Goal: Information Seeking & Learning: Learn about a topic

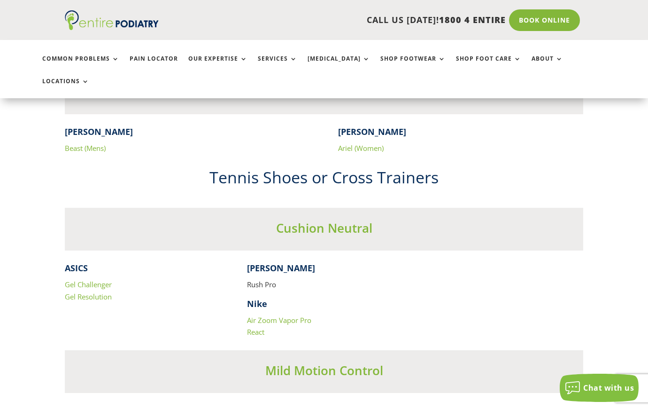
scroll to position [1745, 0]
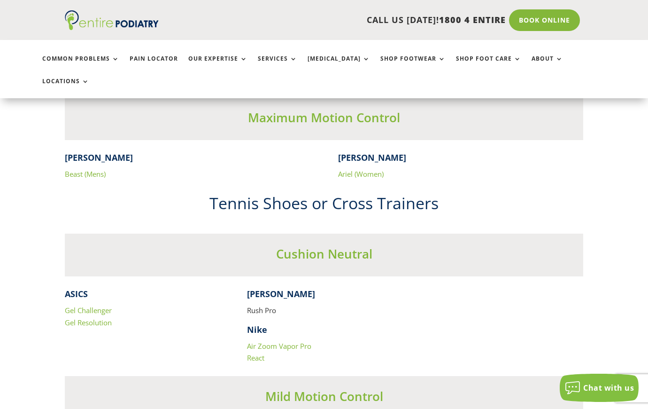
click at [258, 304] on p "Rush Pro" at bounding box center [324, 313] width 154 height 19
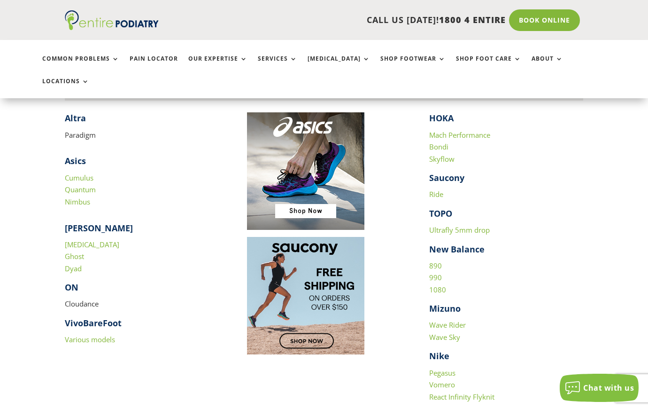
scroll to position [906, 0]
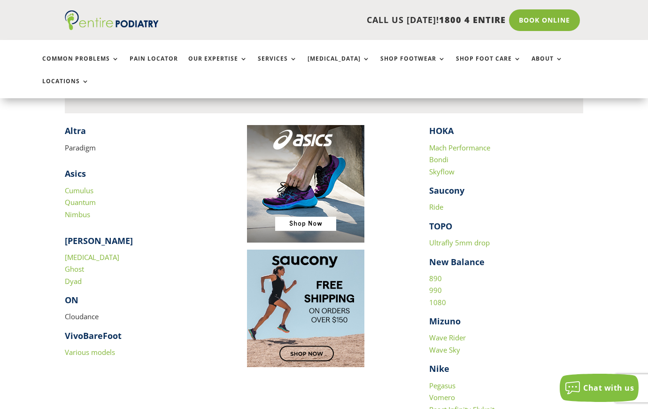
scroll to position [891, 0]
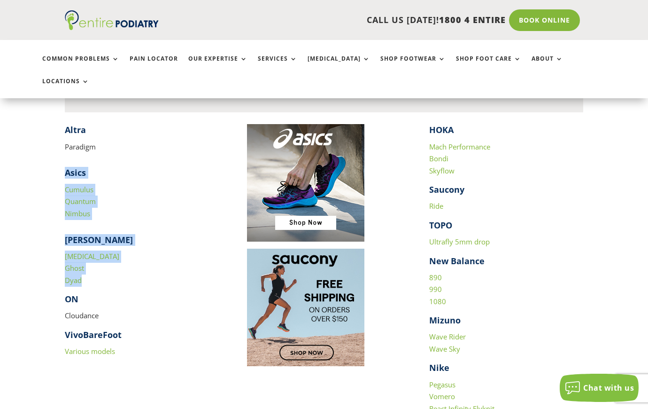
drag, startPoint x: 89, startPoint y: 260, endPoint x: 52, endPoint y: 148, distance: 117.5
copy div "Asics Cumulus Quantum Nimbus Brooks Glycerin Ghost Dyad"
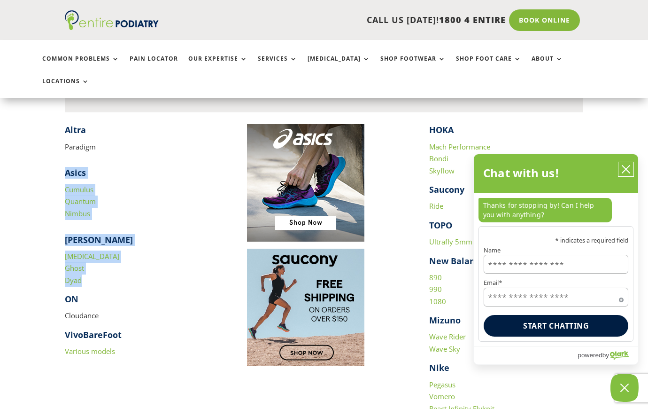
click at [627, 168] on icon "close chatbox" at bounding box center [626, 169] width 8 height 8
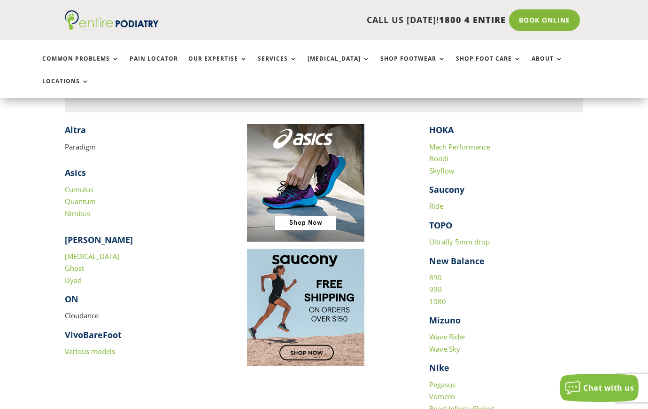
click at [551, 151] on p "Mach Performance Bondi Skyflow" at bounding box center [506, 162] width 154 height 43
drag, startPoint x: 424, startPoint y: 106, endPoint x: 474, endPoint y: 181, distance: 90.4
click at [474, 182] on div "​ Altra Paradigm Asics Cumulus Quantum Nimbus Brooks Glycerin Ghost Dyad ON Clo…" at bounding box center [324, 278] width 519 height 309
copy div "HOKA Mach Performance Bondi Skyflow Saucony Ride"
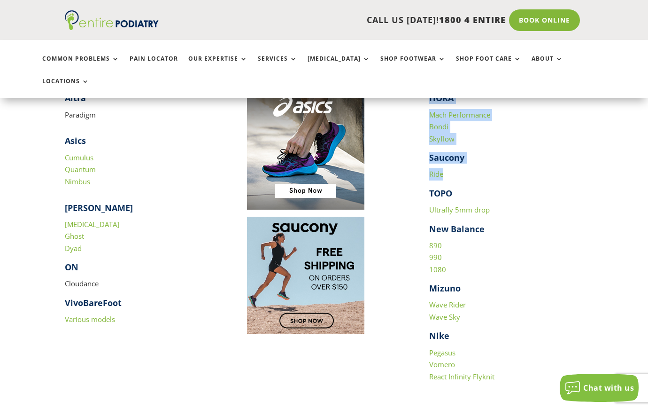
scroll to position [896, 0]
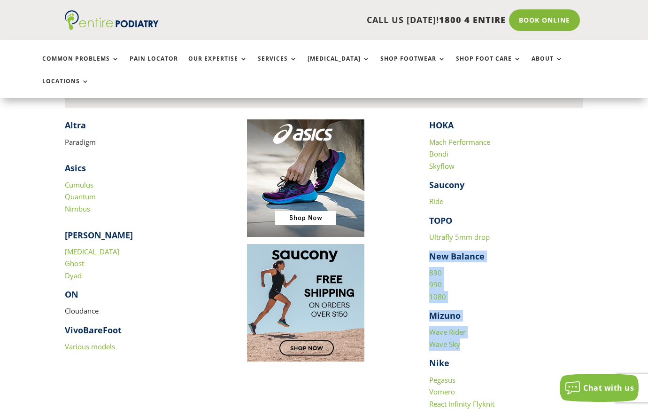
drag, startPoint x: 426, startPoint y: 232, endPoint x: 472, endPoint y: 323, distance: 102.3
click at [472, 323] on div "​ Altra Paradigm Asics Cumulus Quantum Nimbus Brooks Glycerin Ghost Dyad ON Clo…" at bounding box center [324, 273] width 519 height 309
drag, startPoint x: 473, startPoint y: 368, endPoint x: 430, endPoint y: 232, distance: 143.0
click at [430, 232] on div "HOKA Mach Performance Bondi Skyflow Saucony Ride TOPO Ultrafly 5mm drop New Bal…" at bounding box center [506, 273] width 154 height 309
copy div "New Balance 890 990 1080 Mizuno Wave Rider Wave Sky Nike Pegasus Vomero"
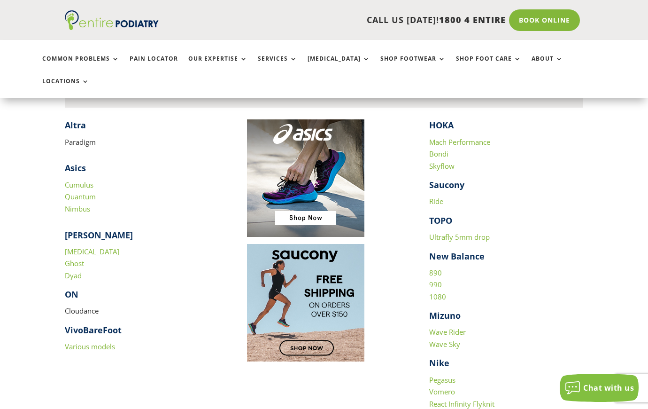
click at [233, 136] on div "​ Altra Paradigm Asics Cumulus Quantum Nimbus Brooks Glycerin Ghost Dyad ON Clo…" at bounding box center [324, 273] width 519 height 309
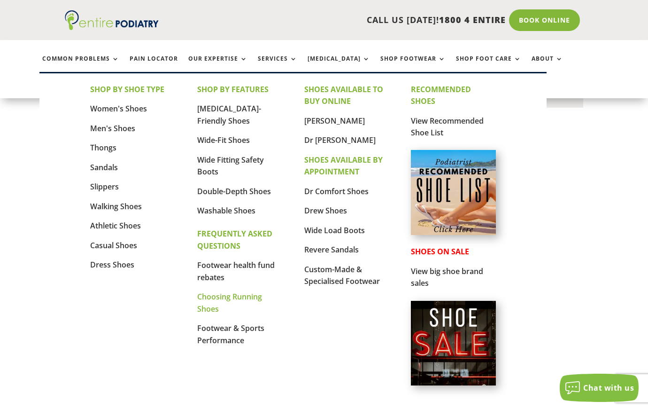
click at [210, 310] on link "Choosing Running Shoes" at bounding box center [229, 302] width 65 height 23
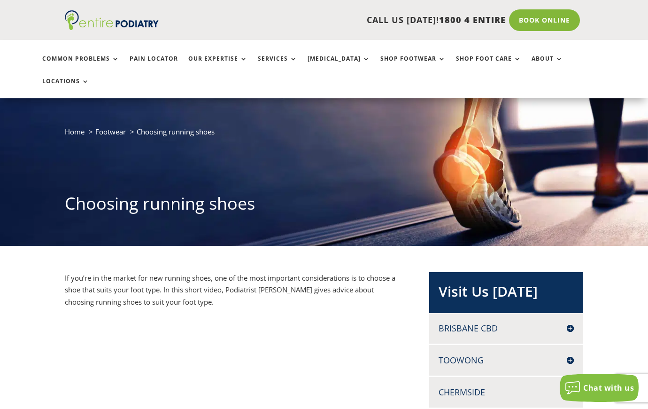
scroll to position [23, 0]
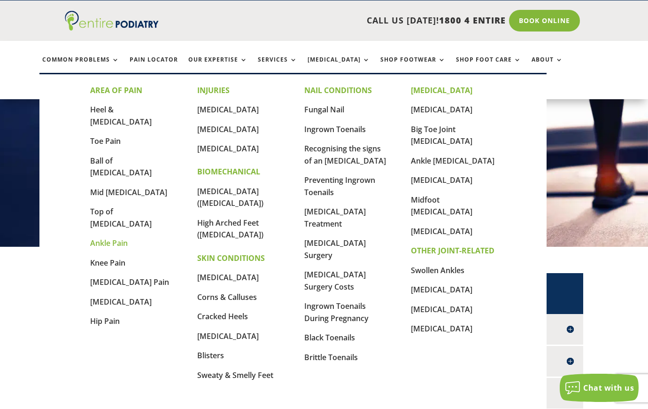
click at [101, 238] on link "Ankle Pain" at bounding box center [109, 243] width 38 height 10
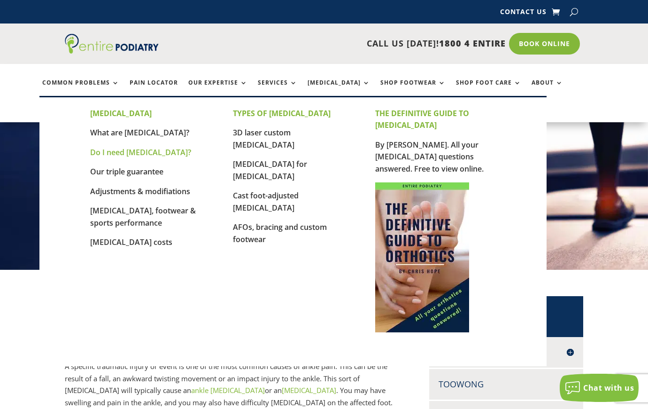
click at [108, 157] on link "Do I need [MEDICAL_DATA]?" at bounding box center [140, 152] width 101 height 10
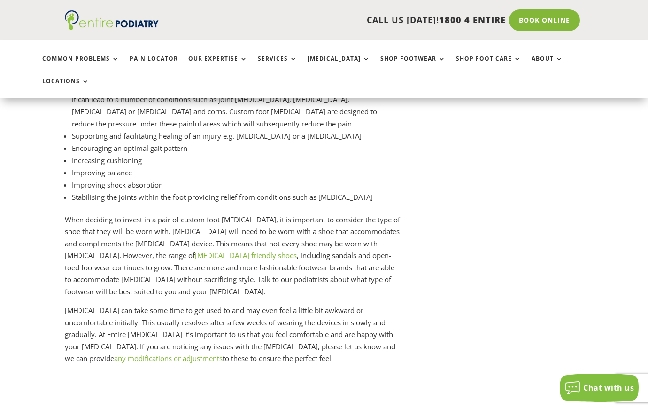
scroll to position [1447, 0]
